Goal: Task Accomplishment & Management: Complete application form

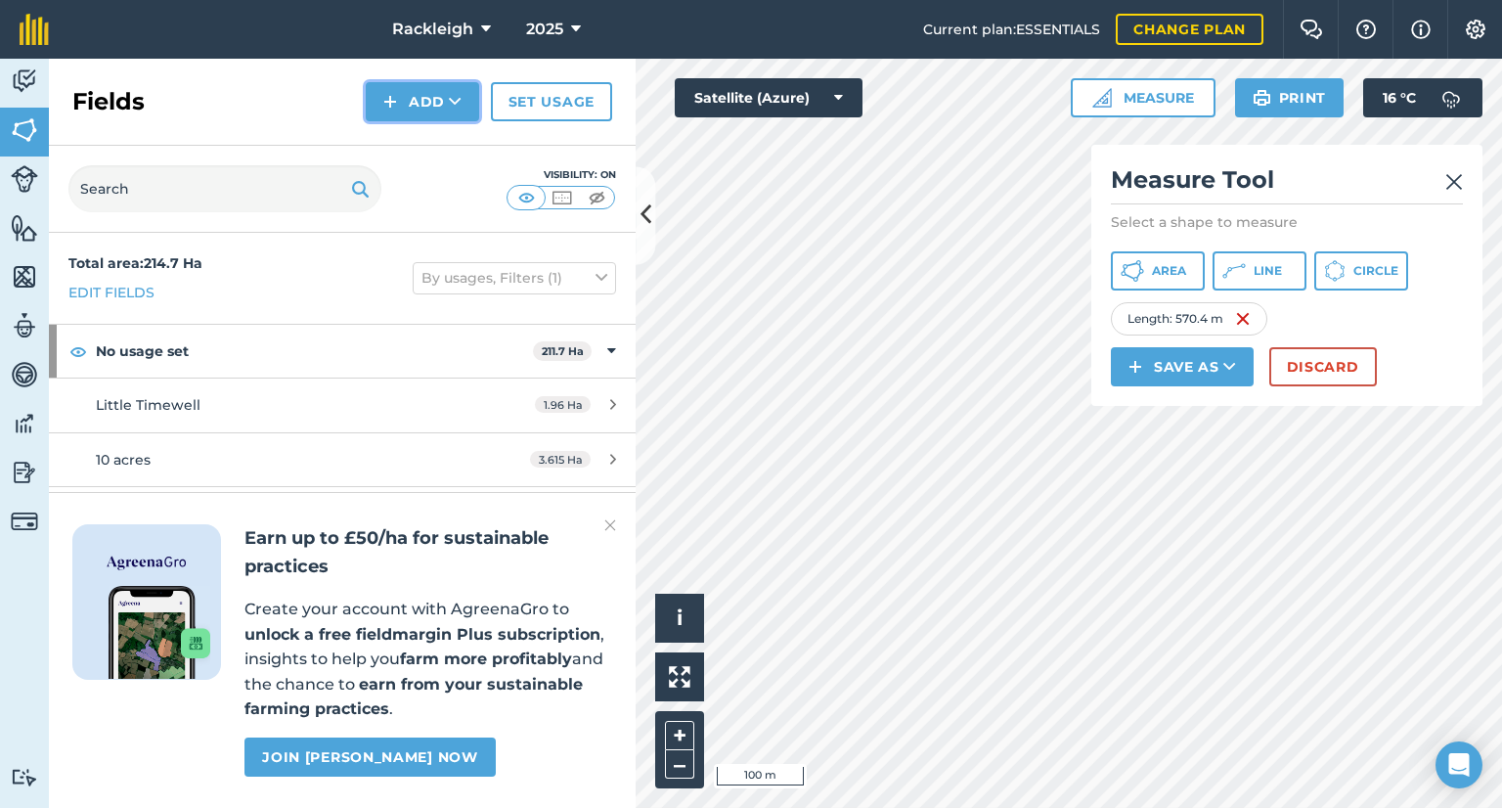
click at [417, 106] on button "Add" at bounding box center [422, 101] width 113 height 39
click at [297, 92] on div "Fields Add Draw Import Set usage" at bounding box center [342, 102] width 587 height 87
click at [19, 72] on img at bounding box center [24, 80] width 27 height 29
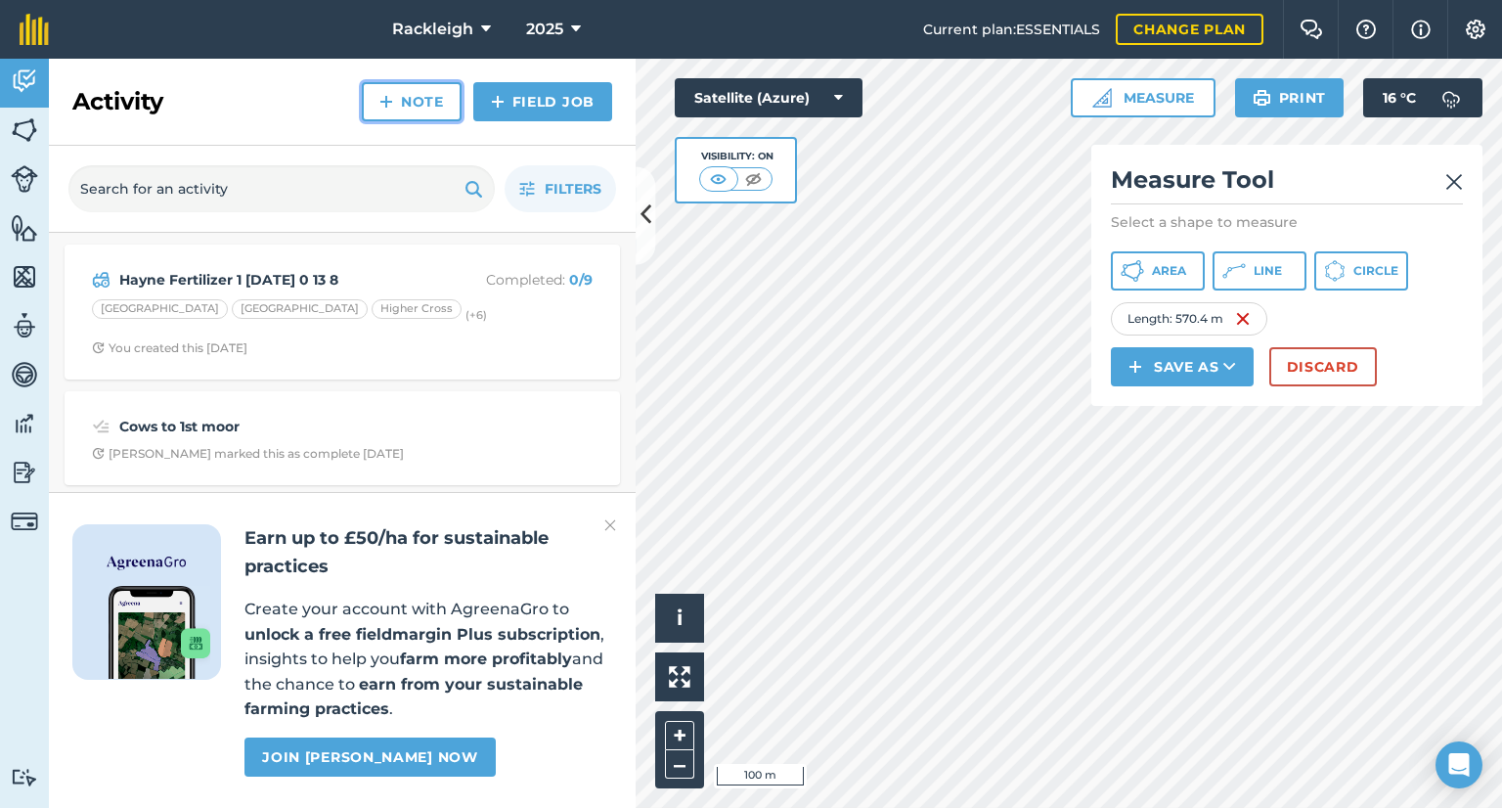
click at [418, 101] on link "Note" at bounding box center [412, 101] width 100 height 39
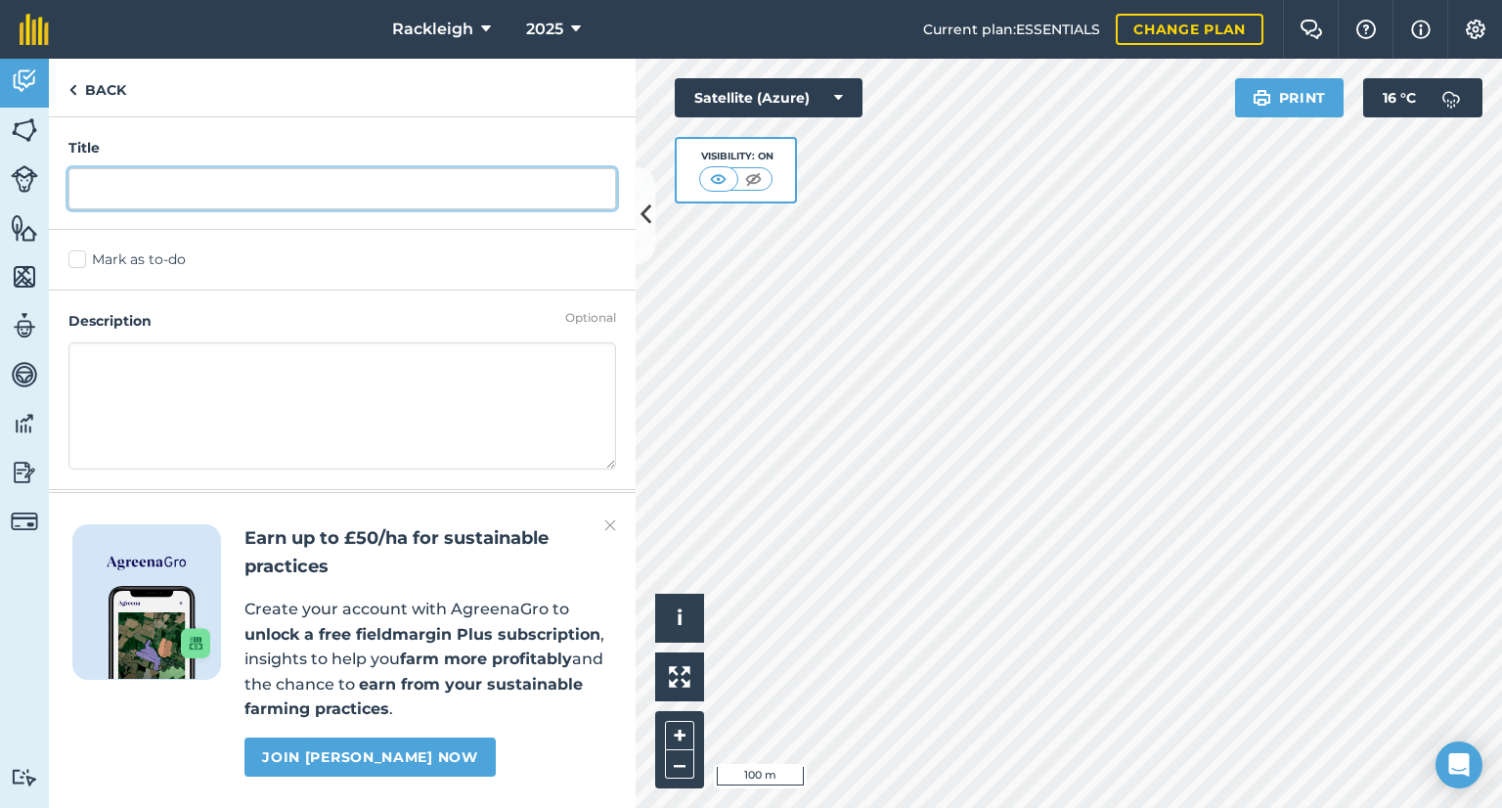
click at [263, 197] on input "text" at bounding box center [342, 188] width 548 height 41
type input "Fence for calves"
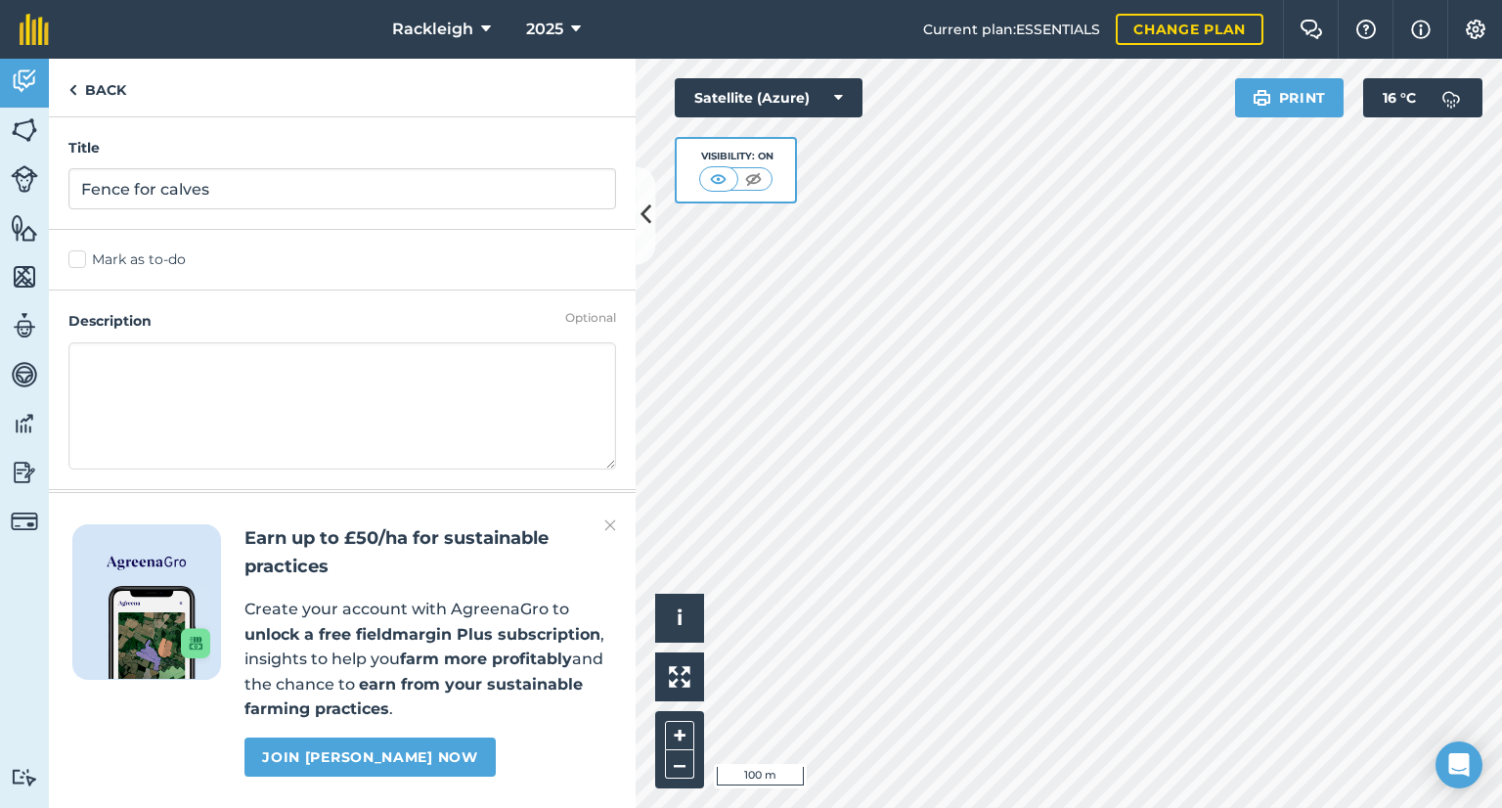
click at [74, 256] on label "Mark as to-do" at bounding box center [342, 259] width 548 height 21
click at [74, 256] on input "Mark as to-do" at bounding box center [74, 255] width 13 height 13
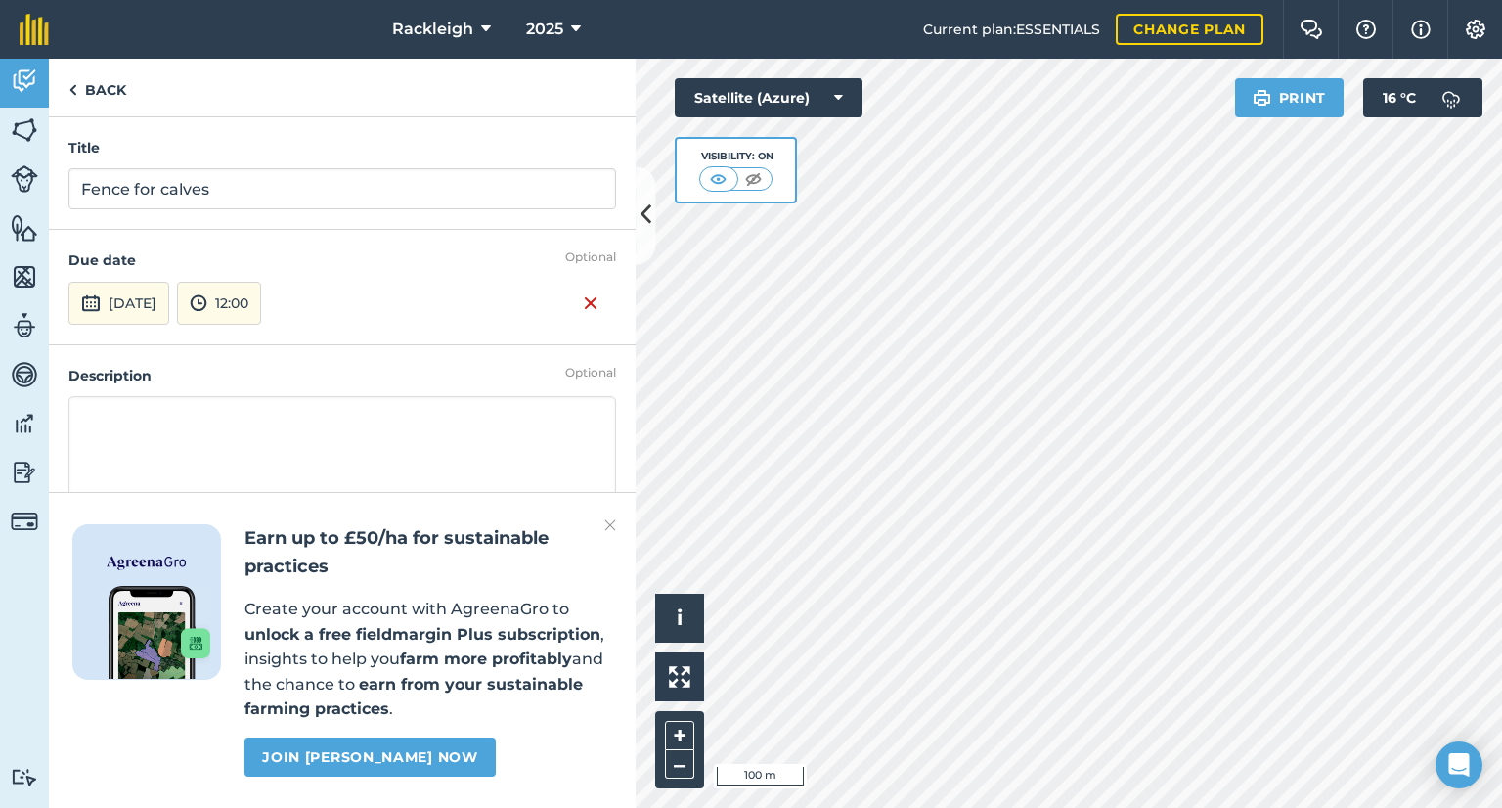
click at [125, 412] on textarea at bounding box center [342, 459] width 548 height 127
click at [237, 412] on textarea "But an electric fence" at bounding box center [342, 459] width 548 height 127
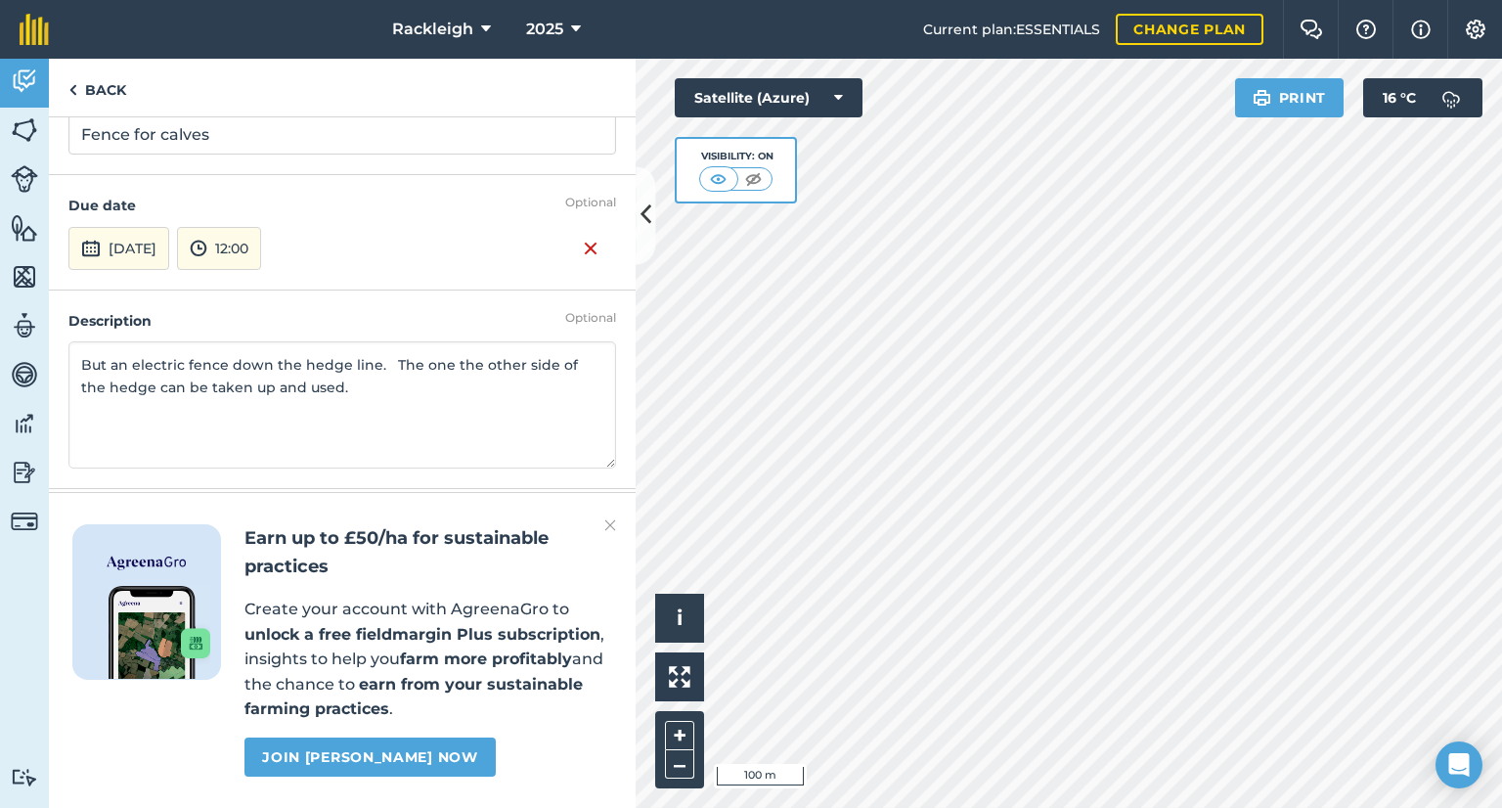
scroll to position [98, 0]
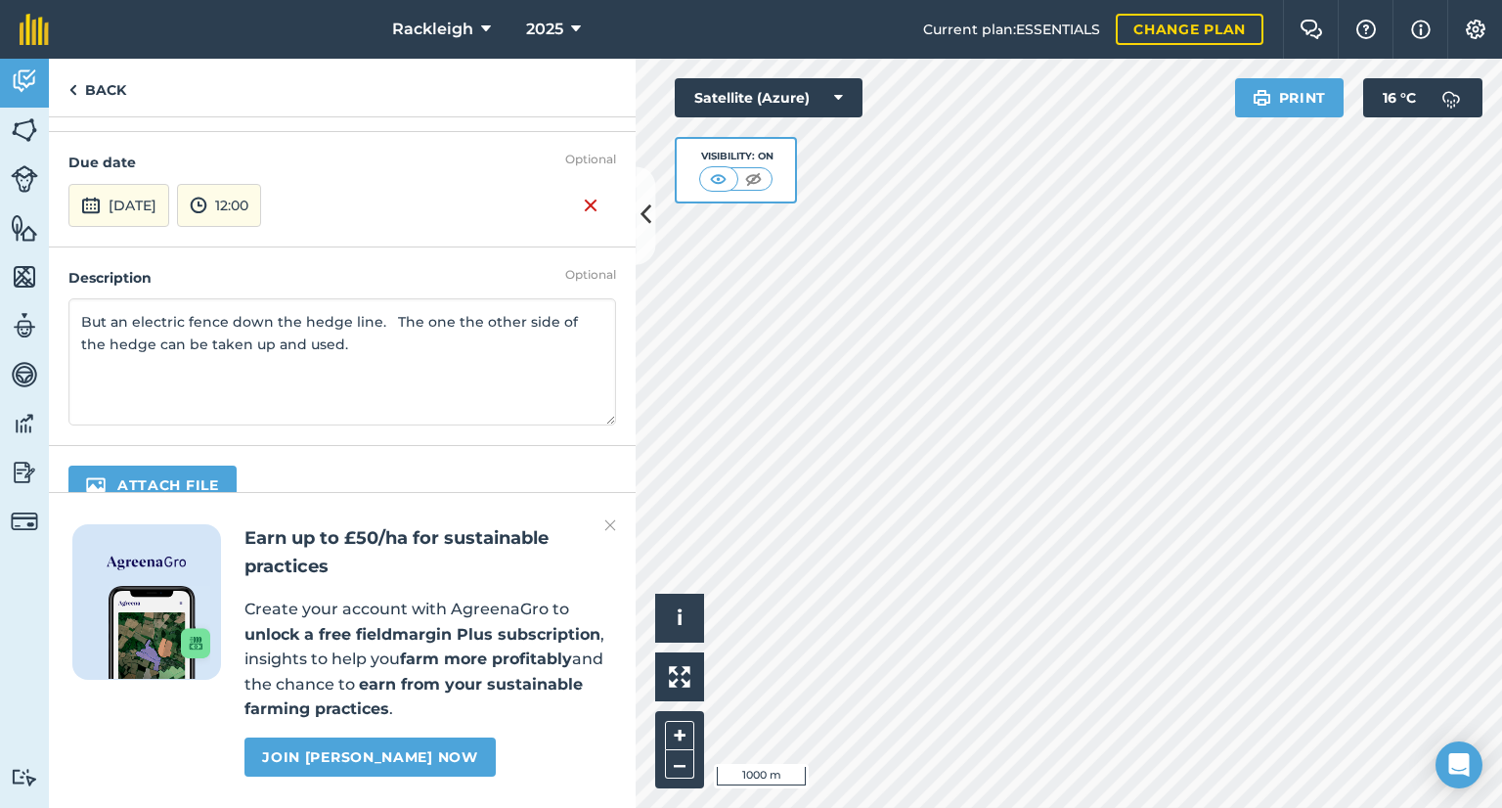
type textarea "But an electric fence down the hedge line. The one the other side of the hedge …"
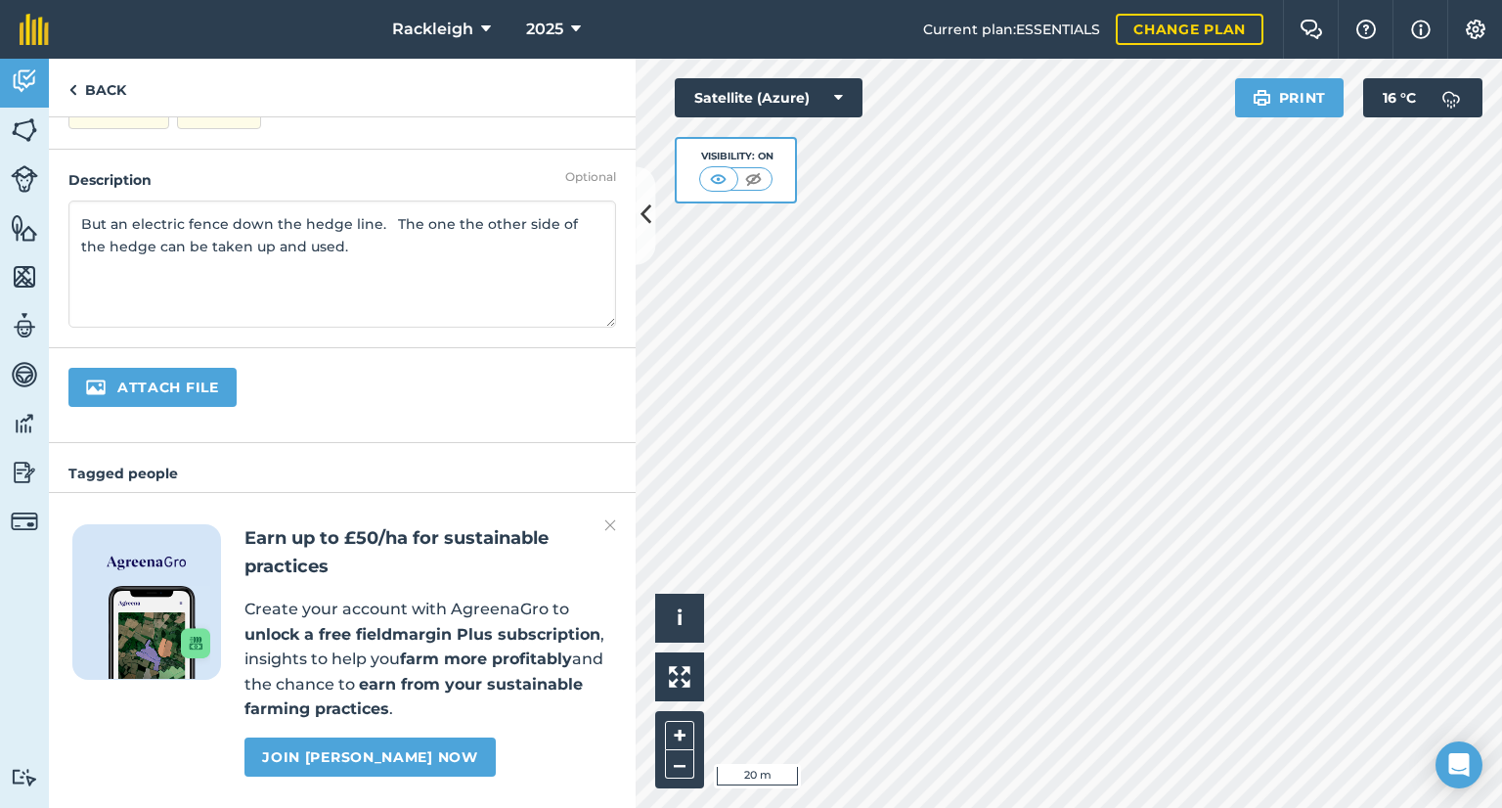
click at [606, 516] on img at bounding box center [610, 524] width 12 height 23
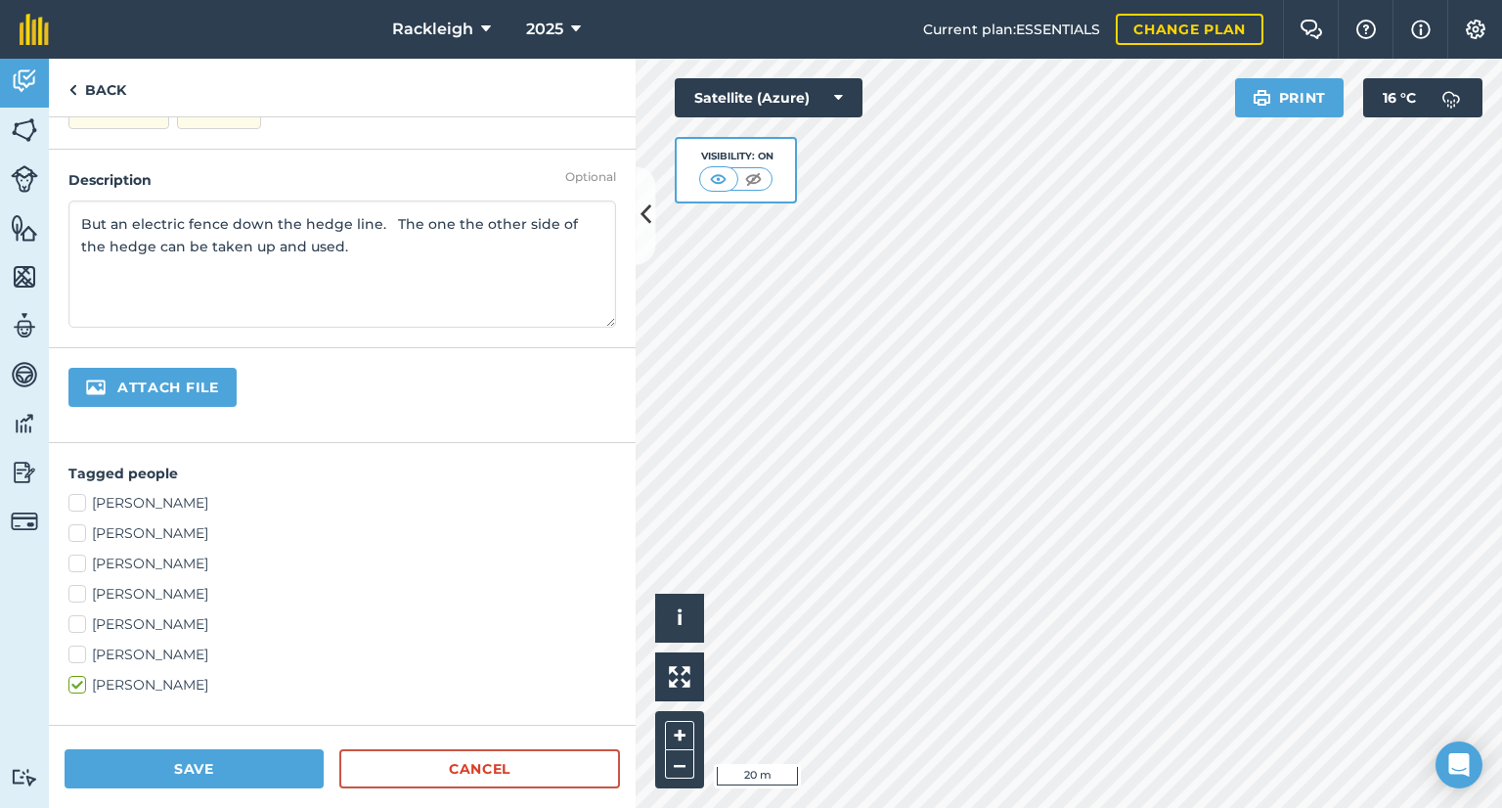
click at [77, 624] on label "[PERSON_NAME]" at bounding box center [342, 624] width 548 height 21
click at [77, 624] on input "[PERSON_NAME]" at bounding box center [74, 620] width 13 height 13
checkbox input "true"
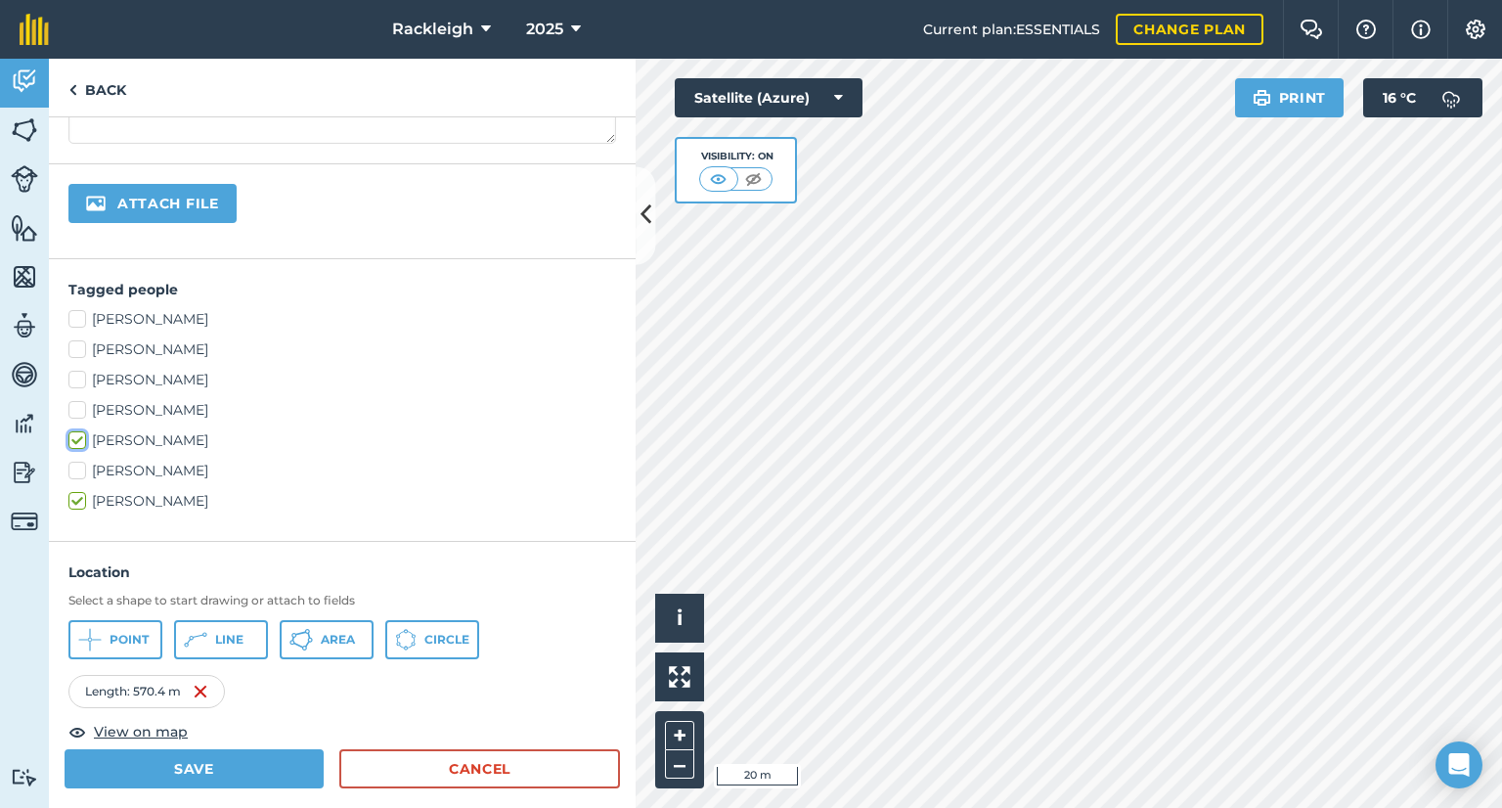
scroll to position [391, 0]
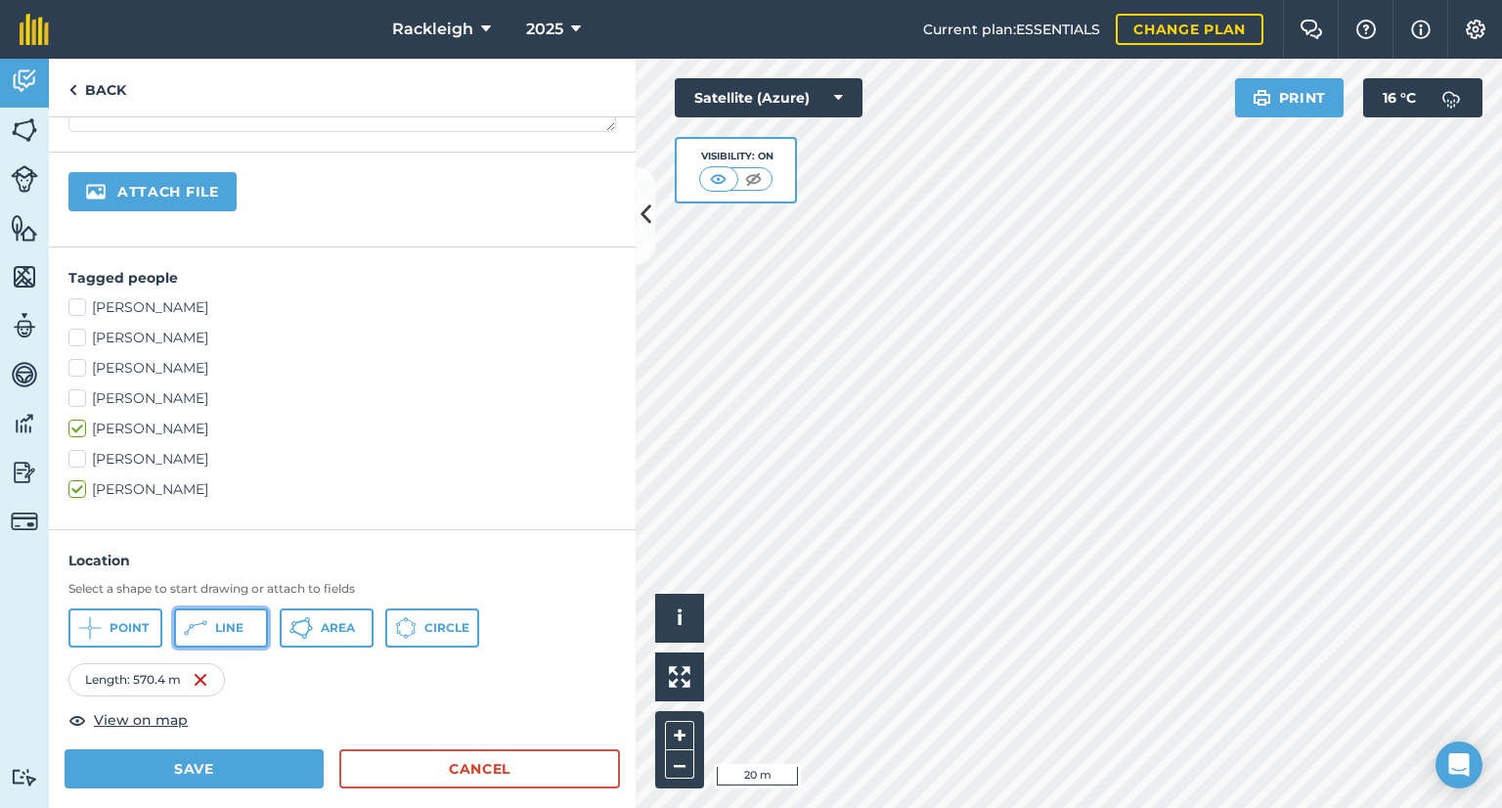
click at [225, 620] on span "Line" at bounding box center [229, 628] width 28 height 16
click at [77, 310] on label "[PERSON_NAME]" at bounding box center [342, 307] width 548 height 21
click at [77, 310] on input "[PERSON_NAME]" at bounding box center [74, 303] width 13 height 13
checkbox input "true"
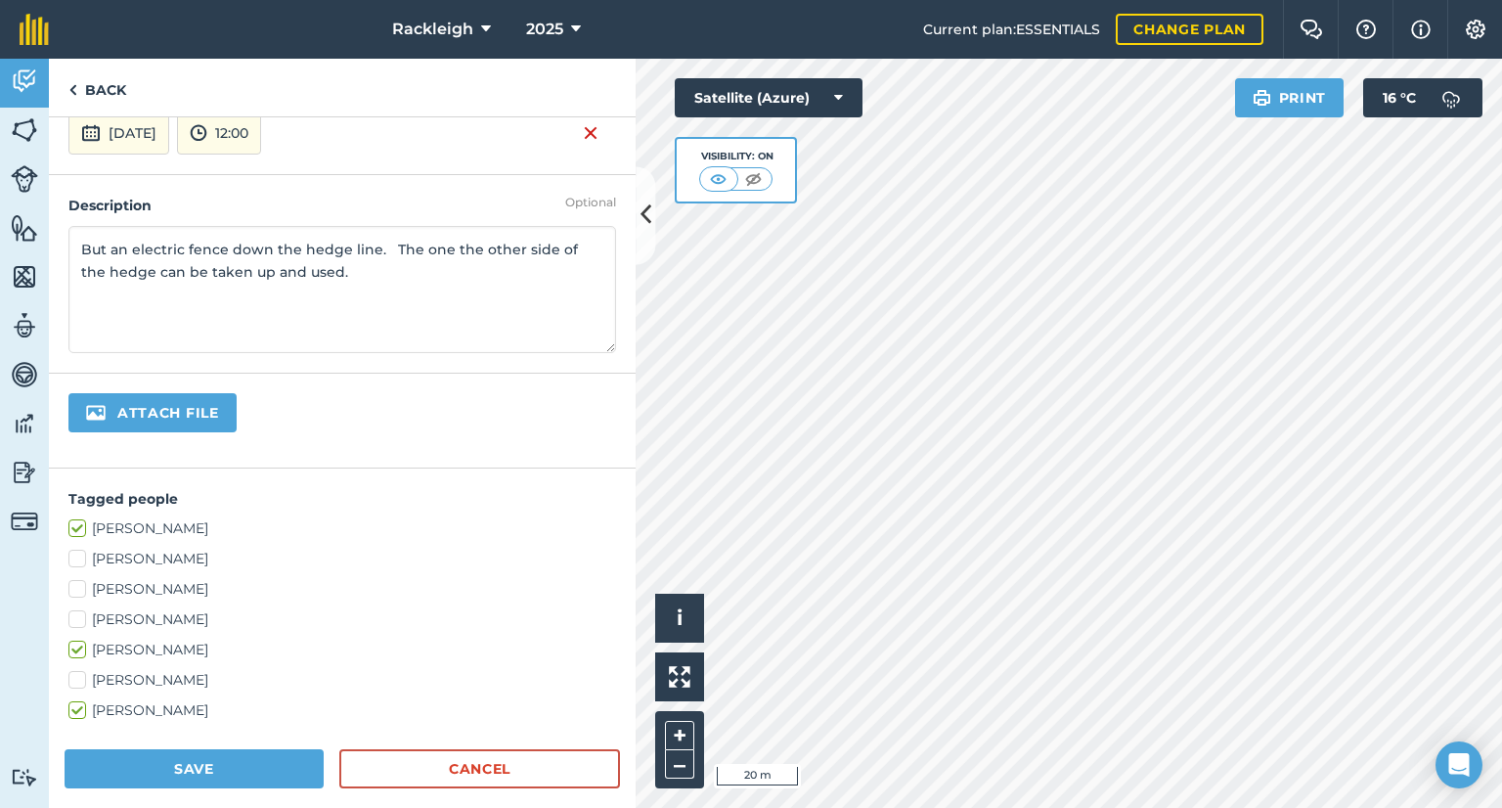
scroll to position [0, 0]
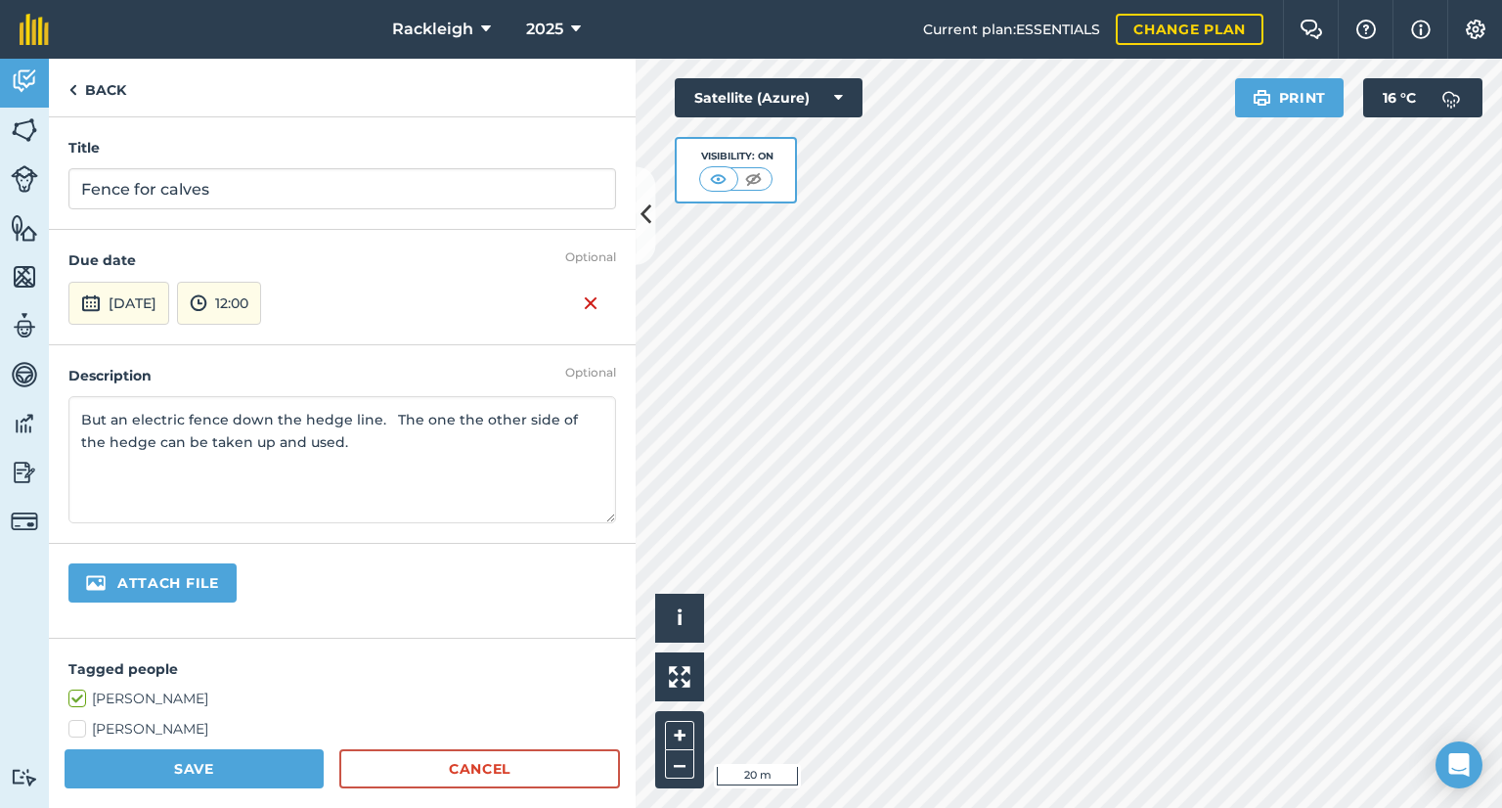
click at [357, 447] on textarea "But an electric fence down the hedge line. The one the other side of the hedge …" at bounding box center [342, 459] width 548 height 127
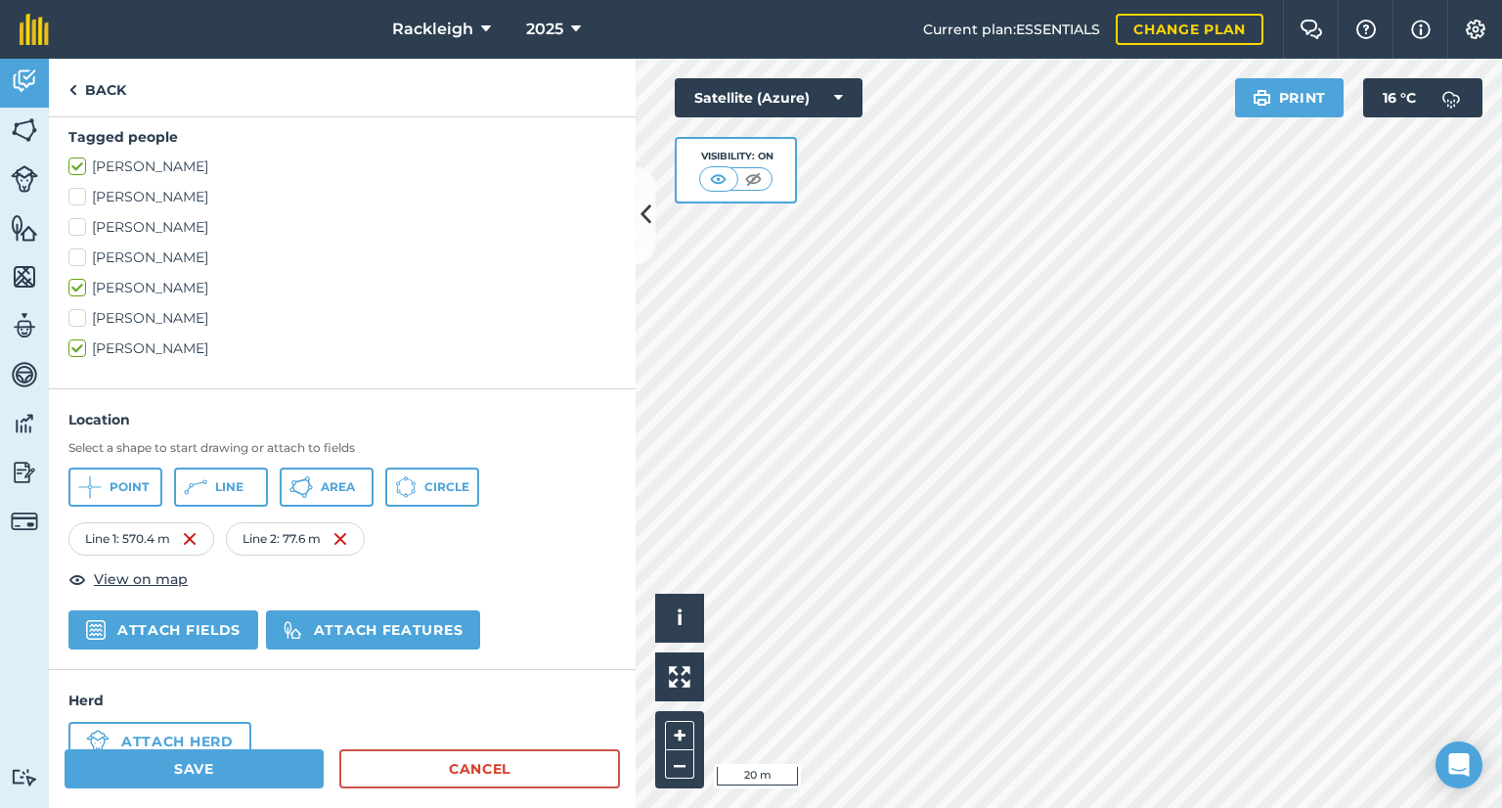
scroll to position [579, 0]
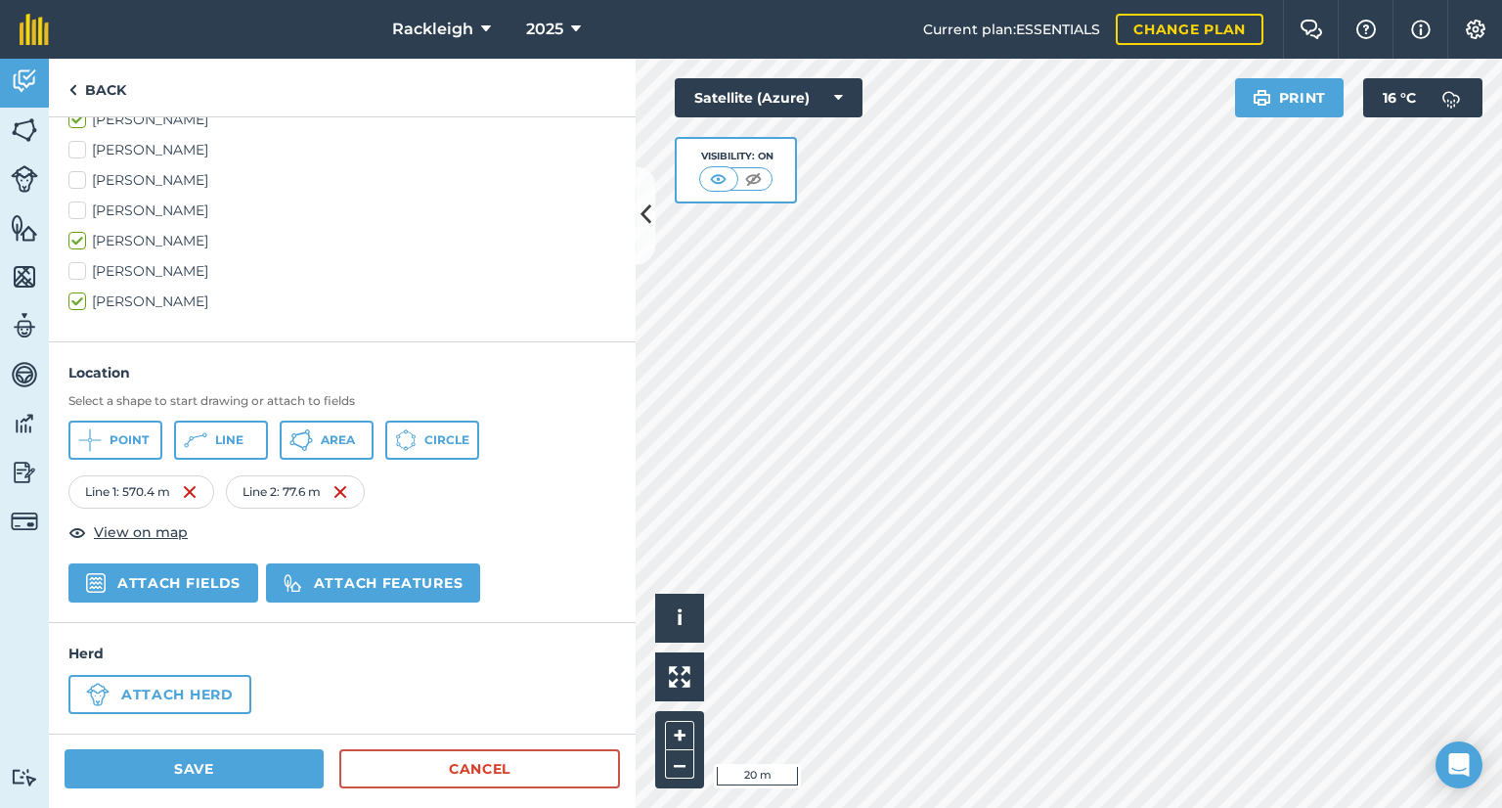
type textarea "But an electric fence down the hedge line. The one the other side of the hedge …"
click at [243, 767] on button "Save" at bounding box center [194, 768] width 259 height 39
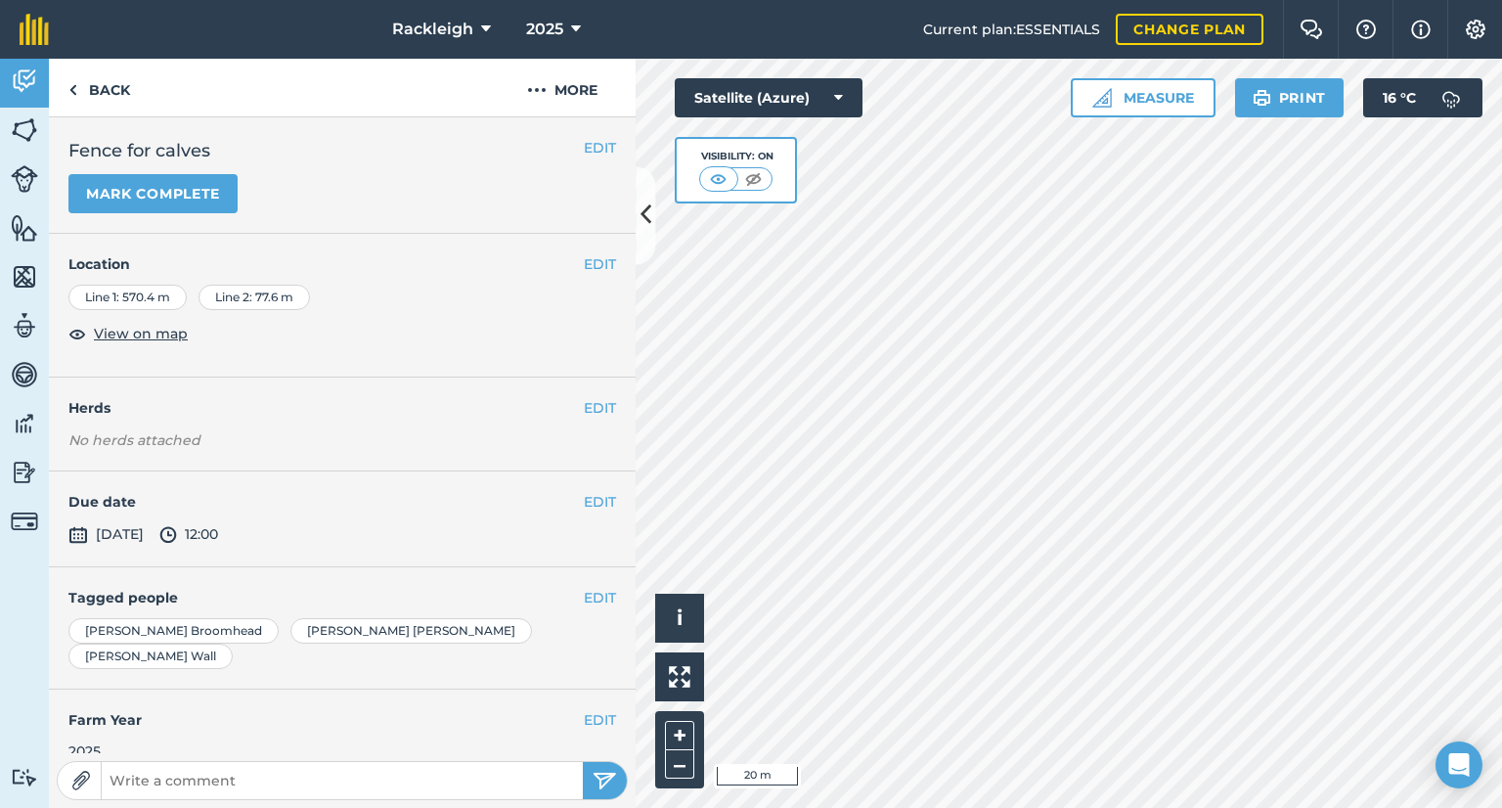
scroll to position [160, 0]
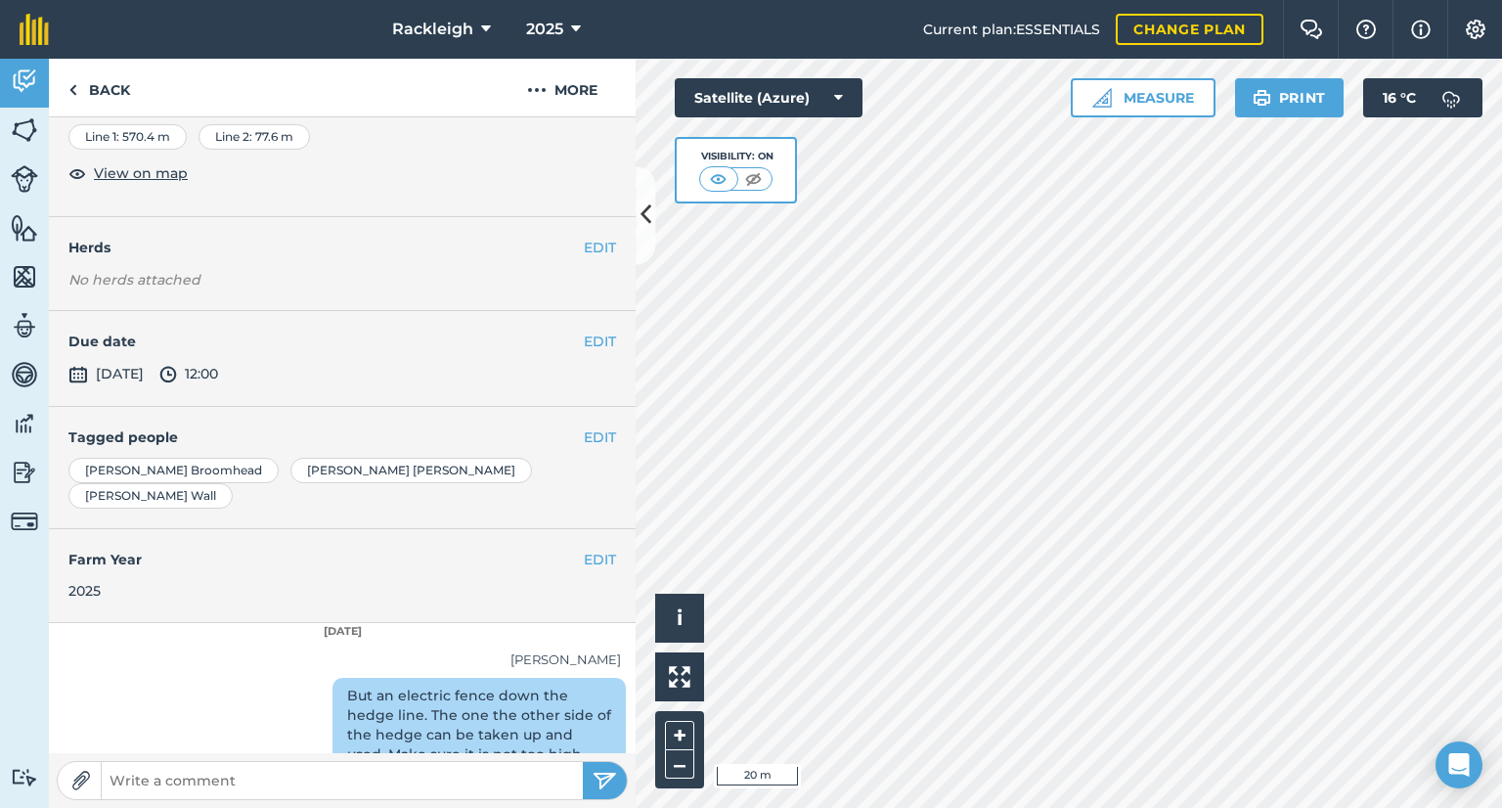
click at [344, 678] on div "But an electric fence down the hedge line. The one the other side of the hedge …" at bounding box center [478, 735] width 293 height 115
click at [332, 678] on div "But an electric fence down the hedge line. The one the other side of the hedge …" at bounding box center [478, 735] width 293 height 115
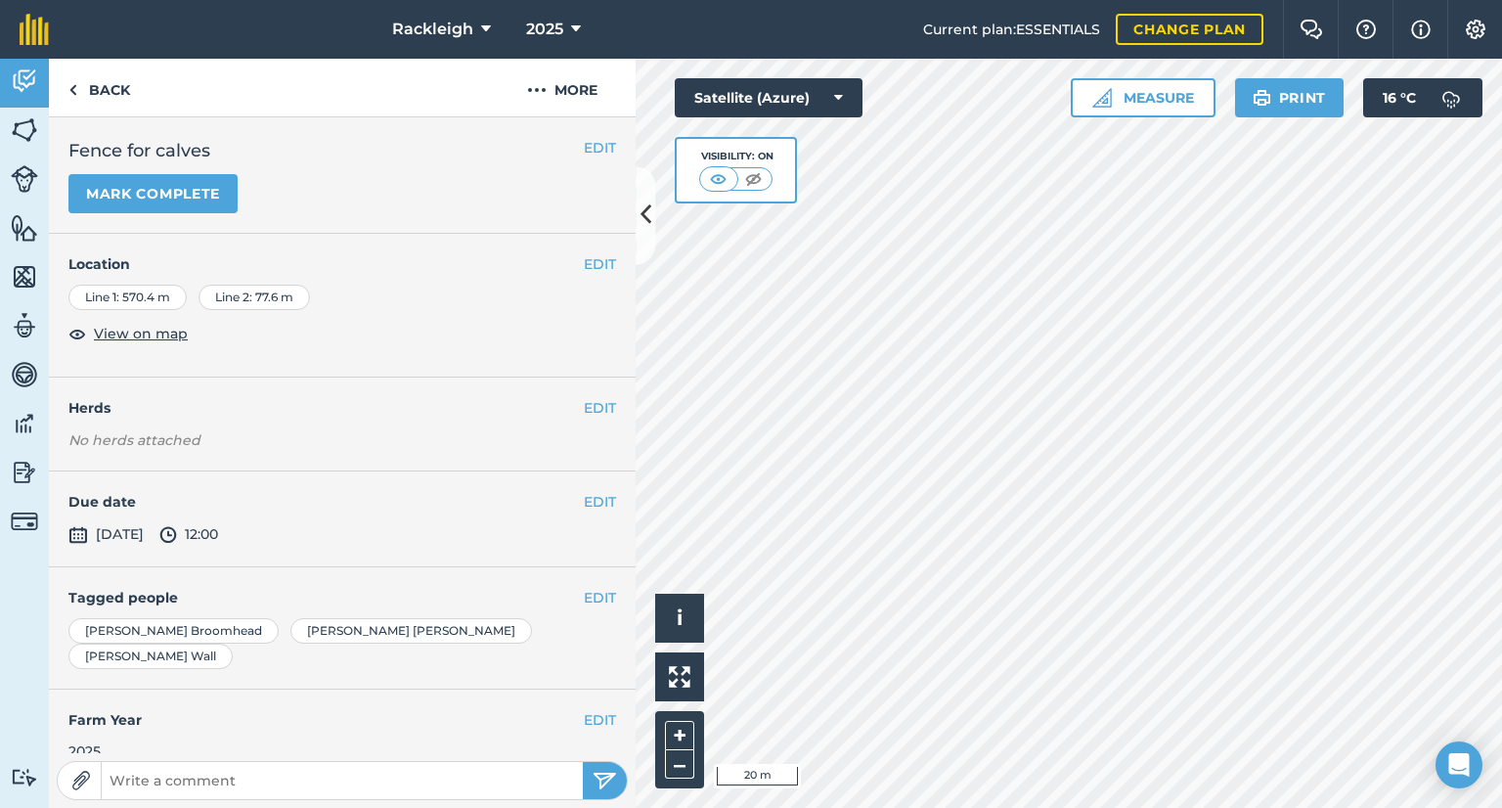
scroll to position [0, 0]
click at [584, 142] on button "EDIT" at bounding box center [600, 148] width 32 height 22
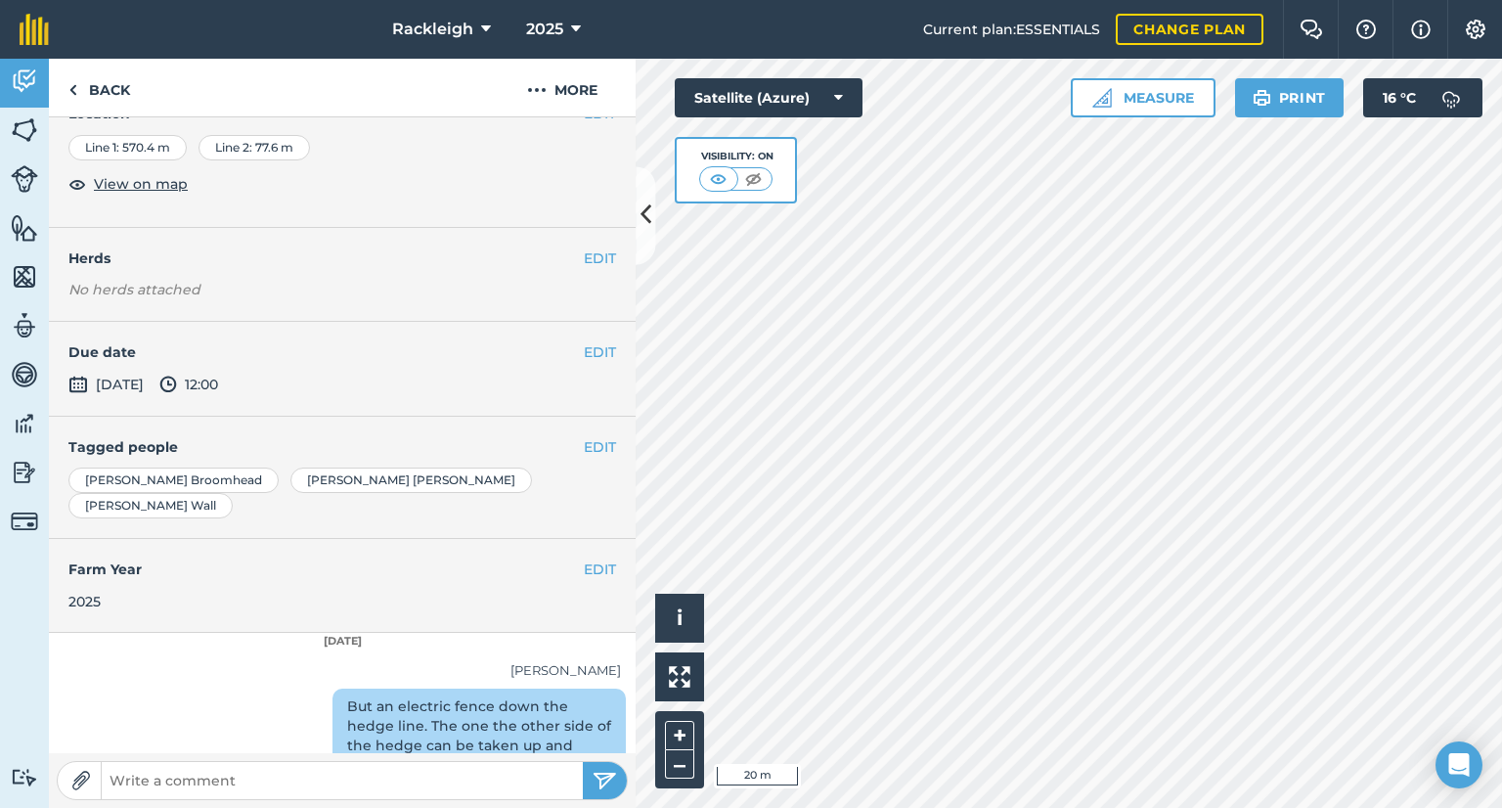
scroll to position [212, 0]
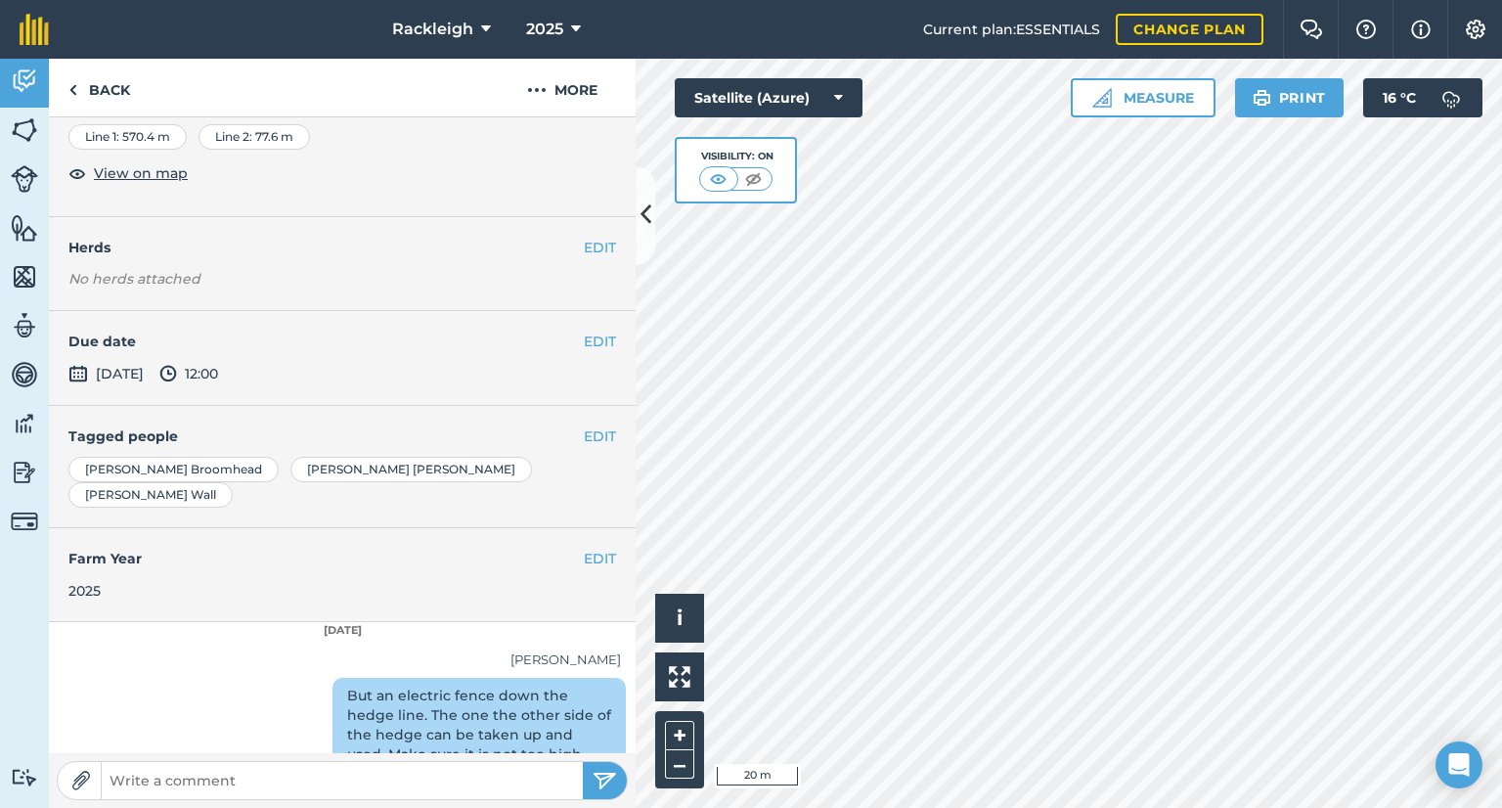
click at [478, 684] on div "But an electric fence down the hedge line. The one the other side of the hedge …" at bounding box center [478, 735] width 293 height 115
click at [496, 703] on div "But an electric fence down the hedge line. The one the other side of the hedge …" at bounding box center [478, 735] width 293 height 115
click at [335, 678] on div "But an electric fence down the hedge line. The one the other side of the hedge …" at bounding box center [478, 735] width 293 height 115
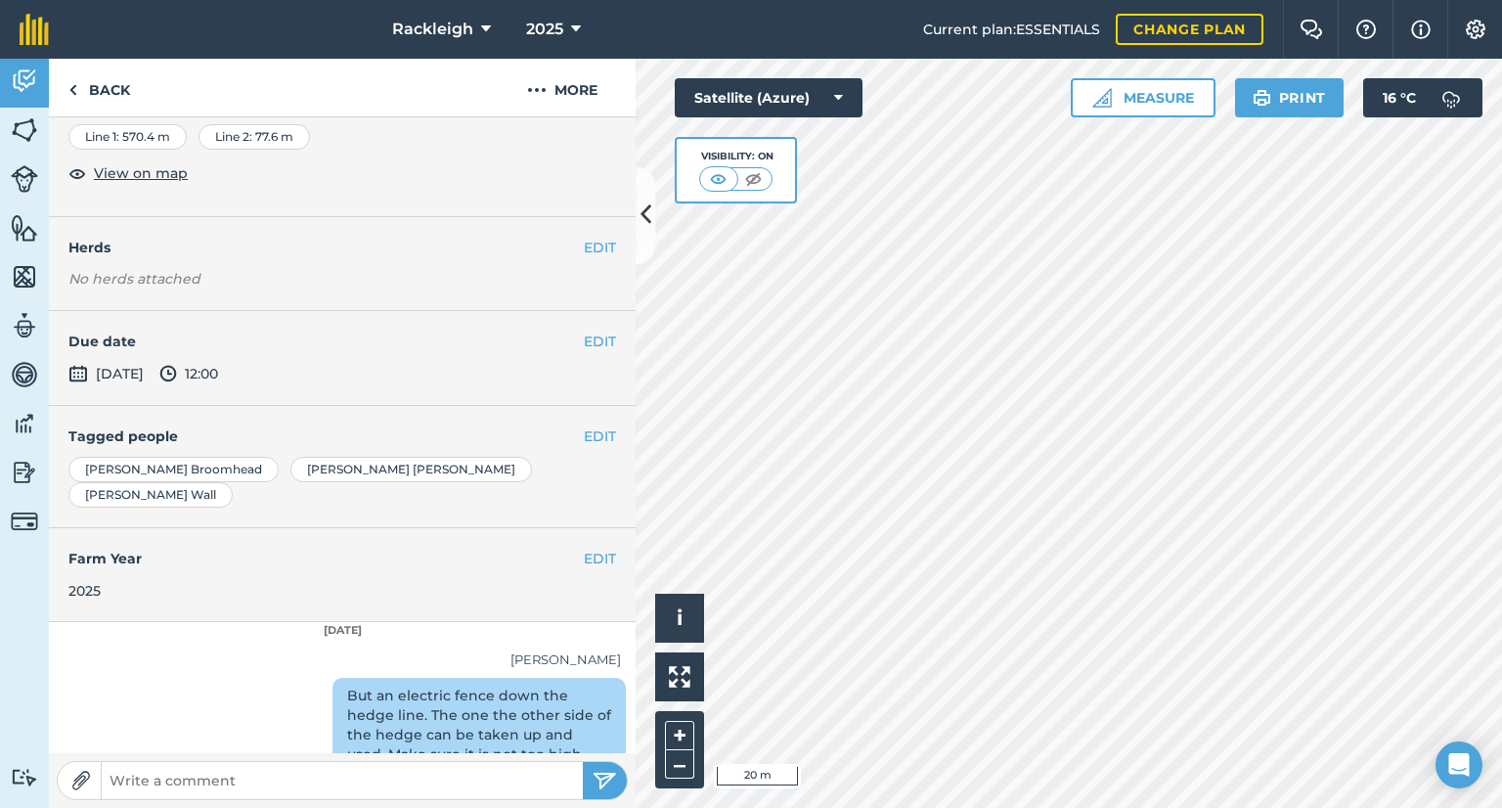
click at [246, 765] on form at bounding box center [342, 780] width 571 height 39
click at [247, 774] on input "text" at bounding box center [342, 780] width 481 height 27
type input "Put not but . Can't change the wording."
click at [591, 787] on button "submit" at bounding box center [605, 780] width 44 height 37
